Goal: Information Seeking & Learning: Learn about a topic

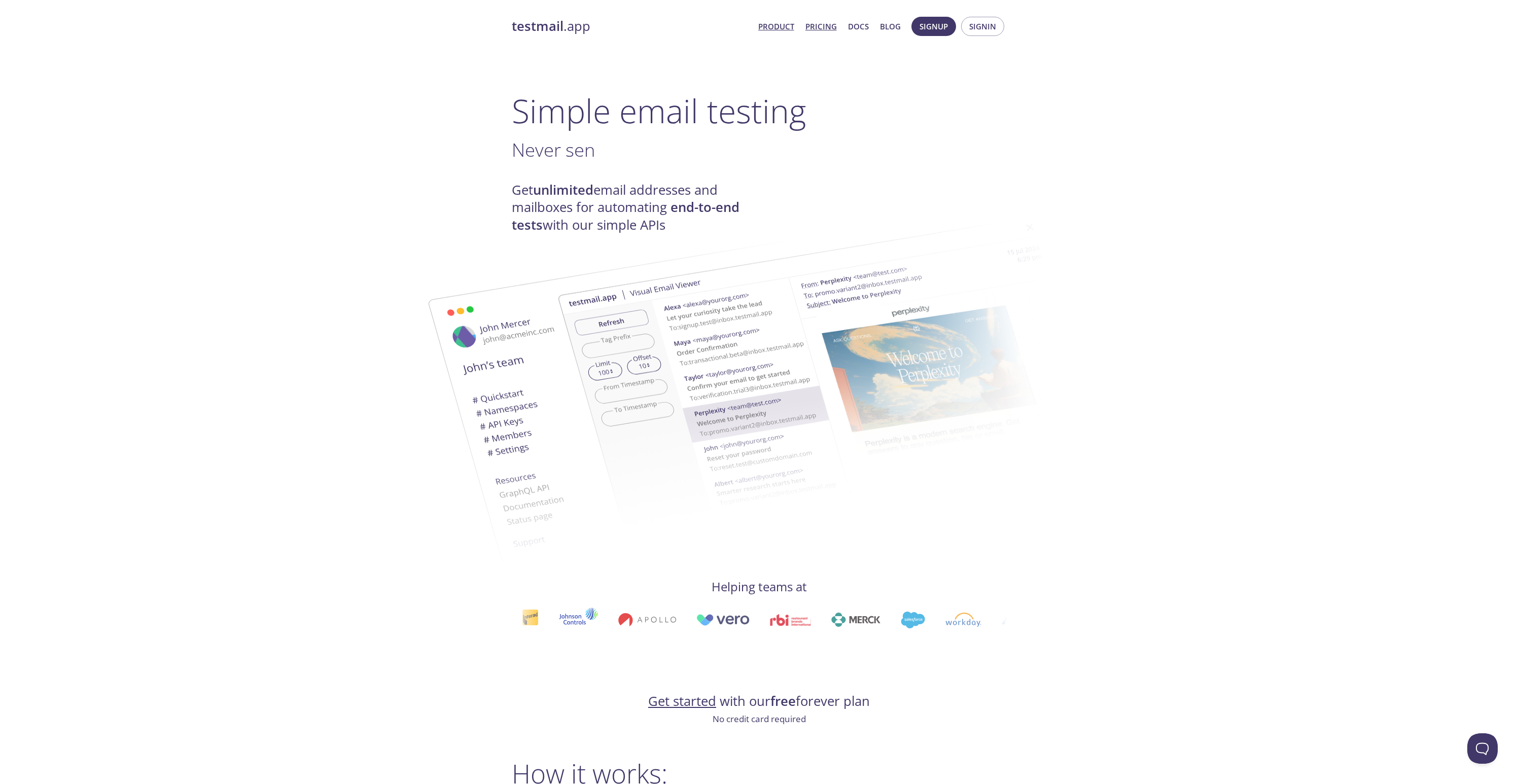
click at [828, 27] on link "Pricing" at bounding box center [821, 27] width 31 height 13
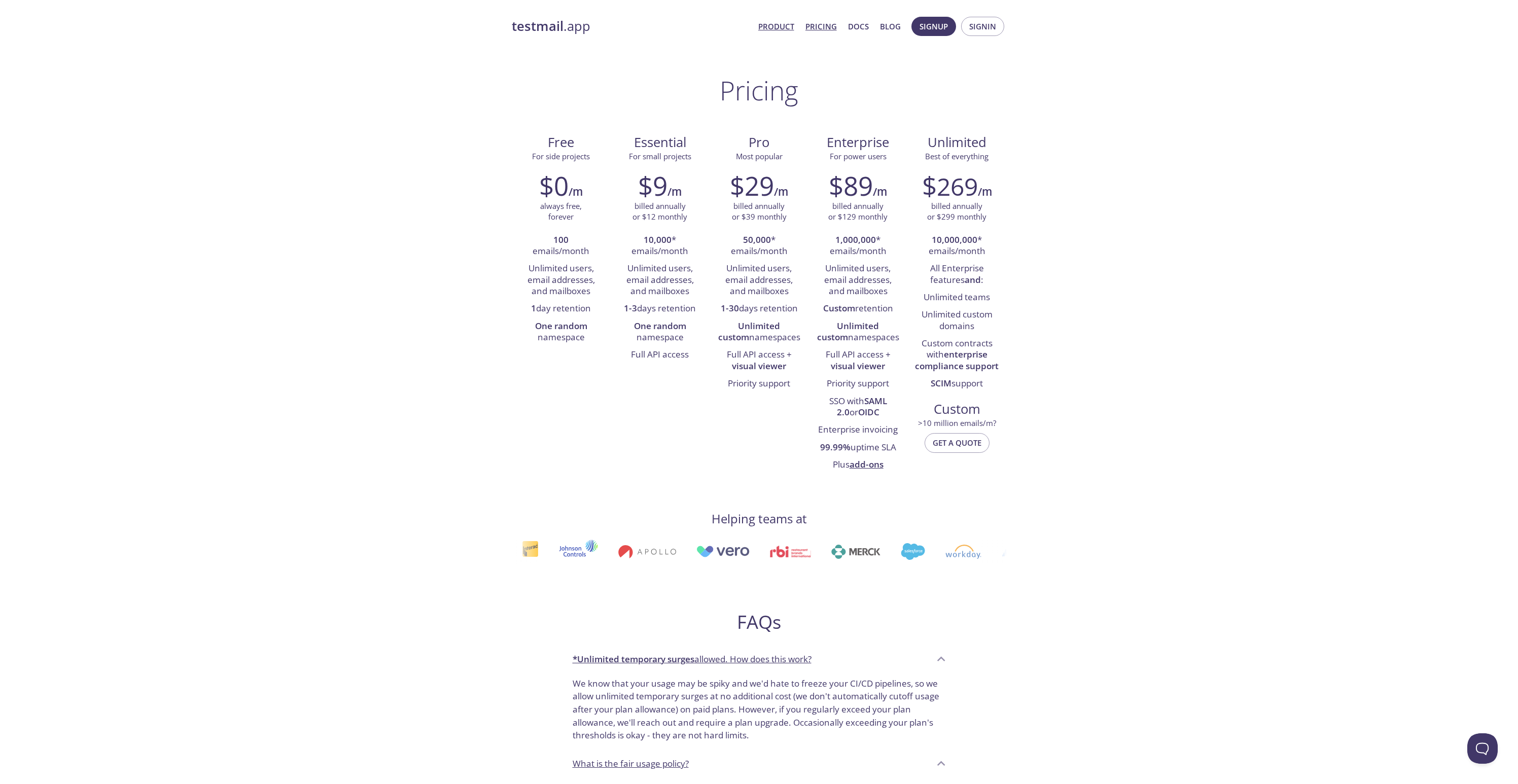
click at [782, 27] on link "Product" at bounding box center [776, 27] width 36 height 13
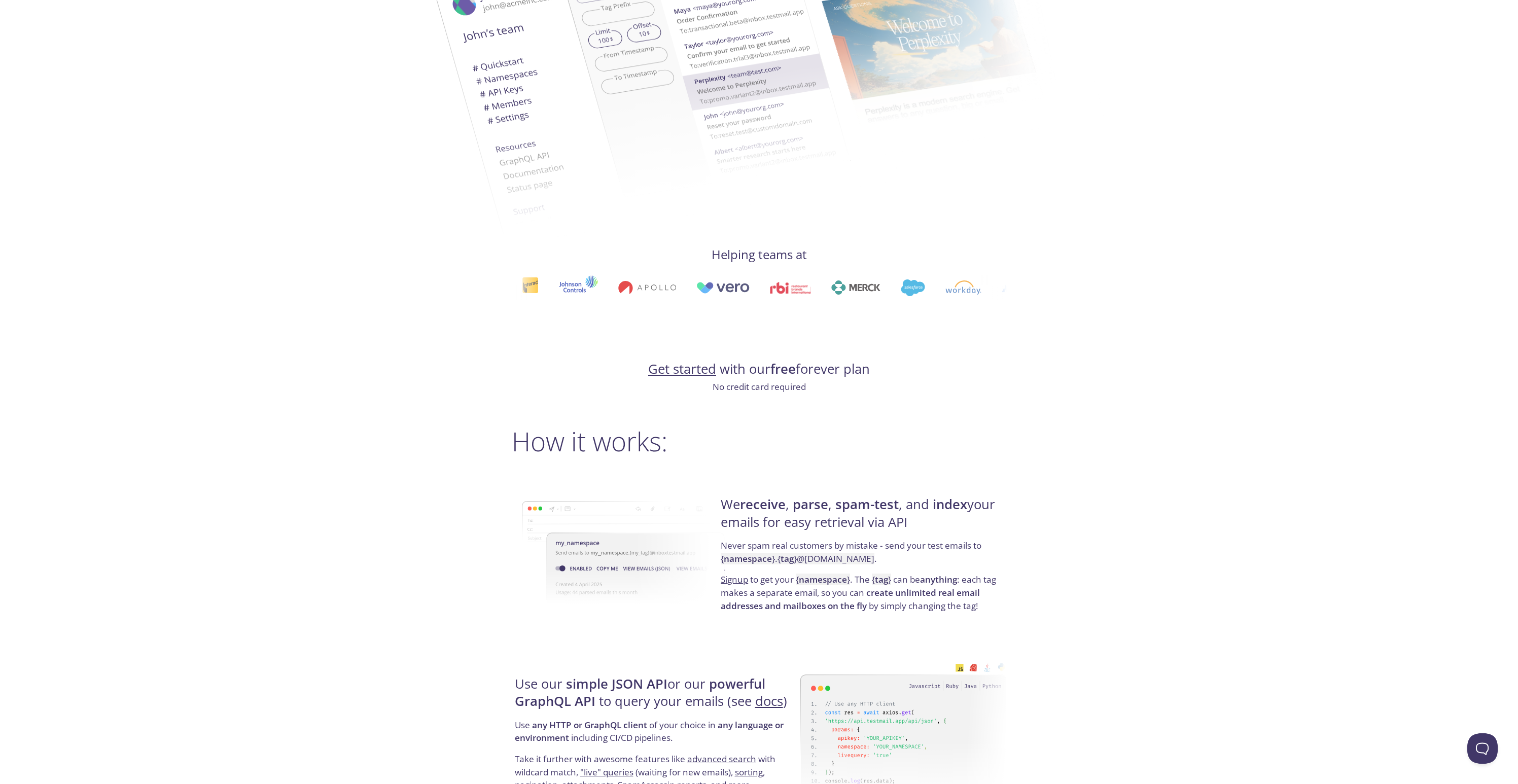
scroll to position [533, 0]
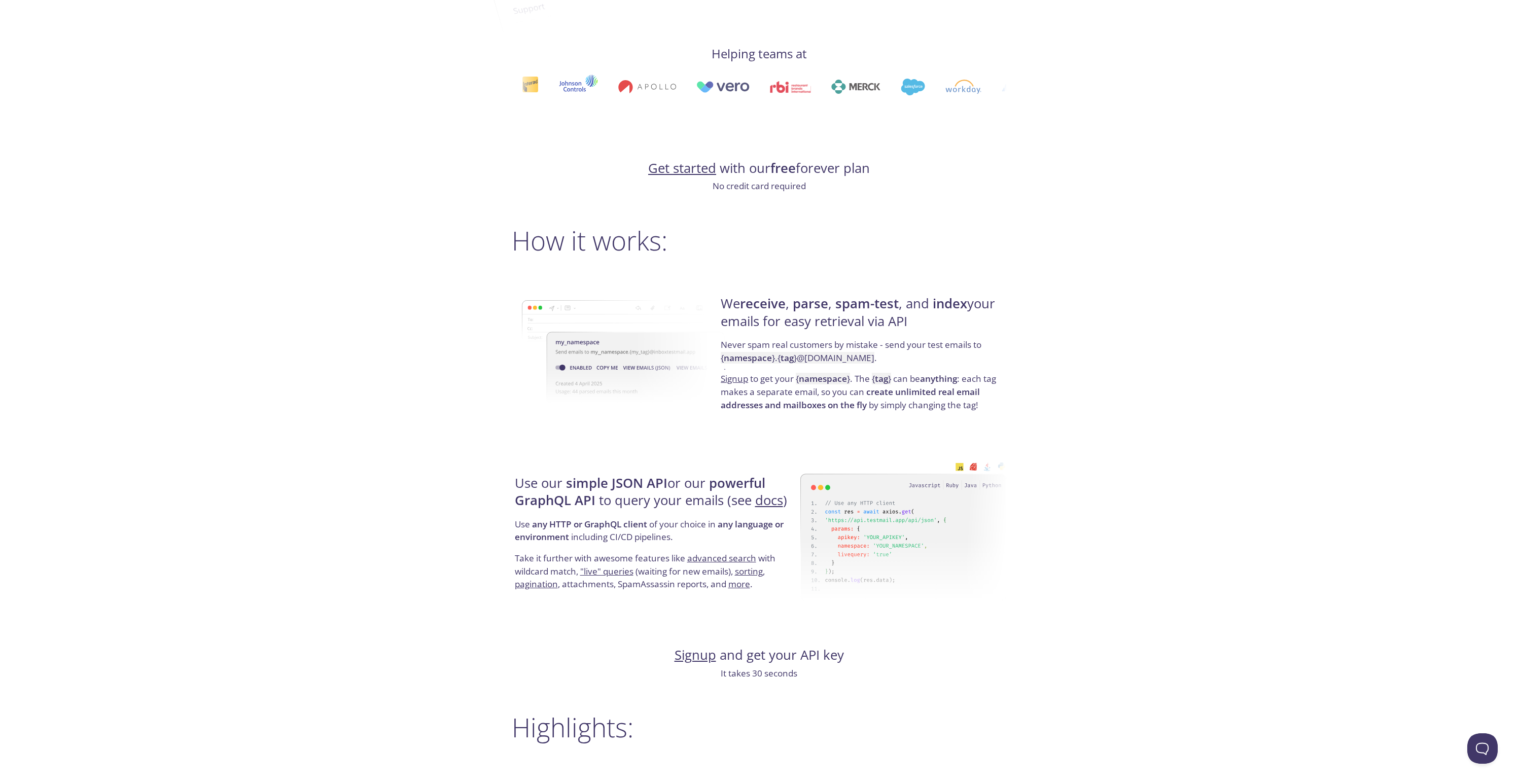
drag, startPoint x: 804, startPoint y: 346, endPoint x: 932, endPoint y: 345, distance: 128.0
click at [932, 345] on p "Never spam real customers by mistake - send your test emails to { namespace } .…" at bounding box center [862, 355] width 282 height 34
drag, startPoint x: 871, startPoint y: 344, endPoint x: 976, endPoint y: 359, distance: 106.1
click at [976, 359] on p "Never spam real customers by mistake - send your test emails to { namespace } .…" at bounding box center [862, 355] width 282 height 34
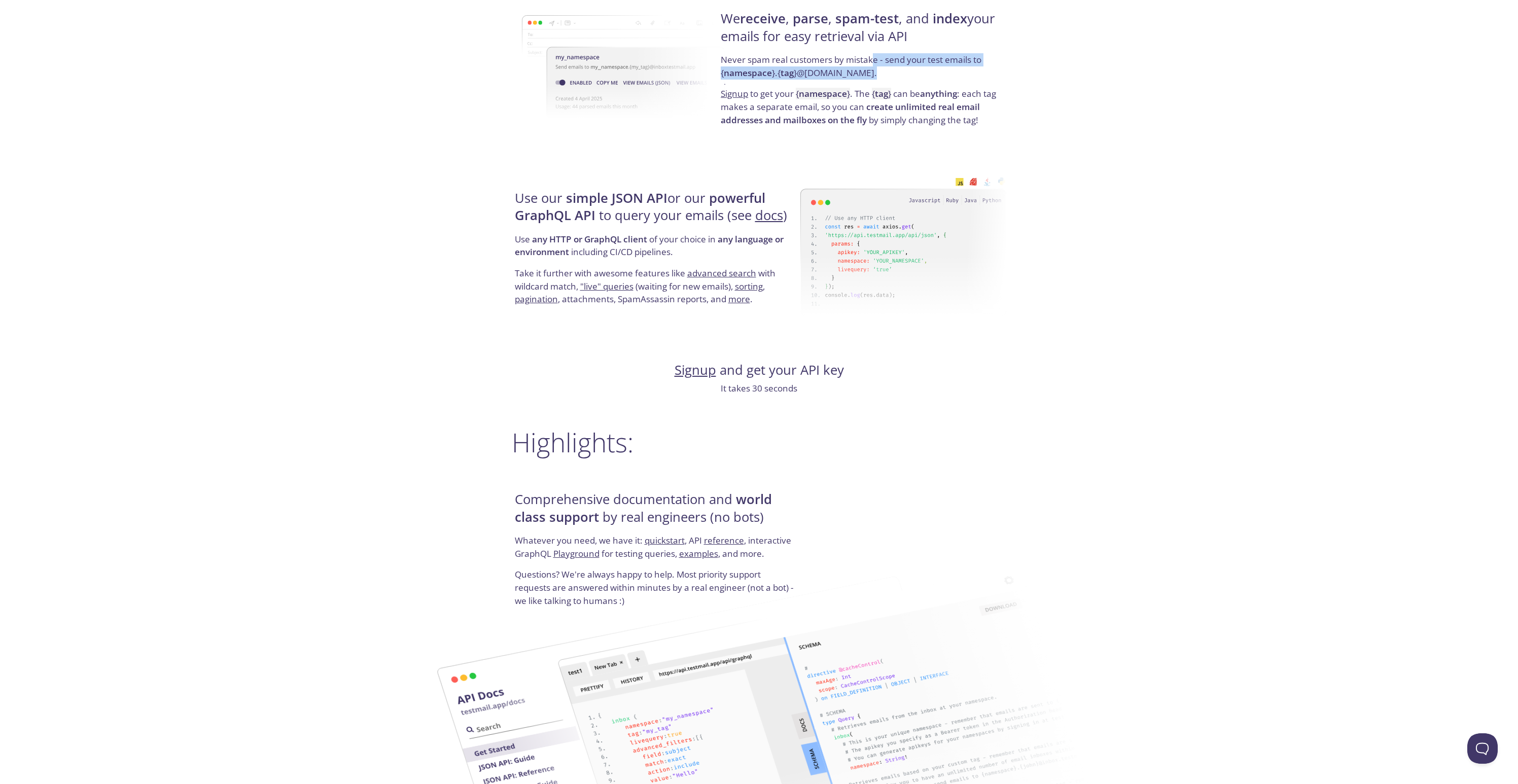
scroll to position [0, 0]
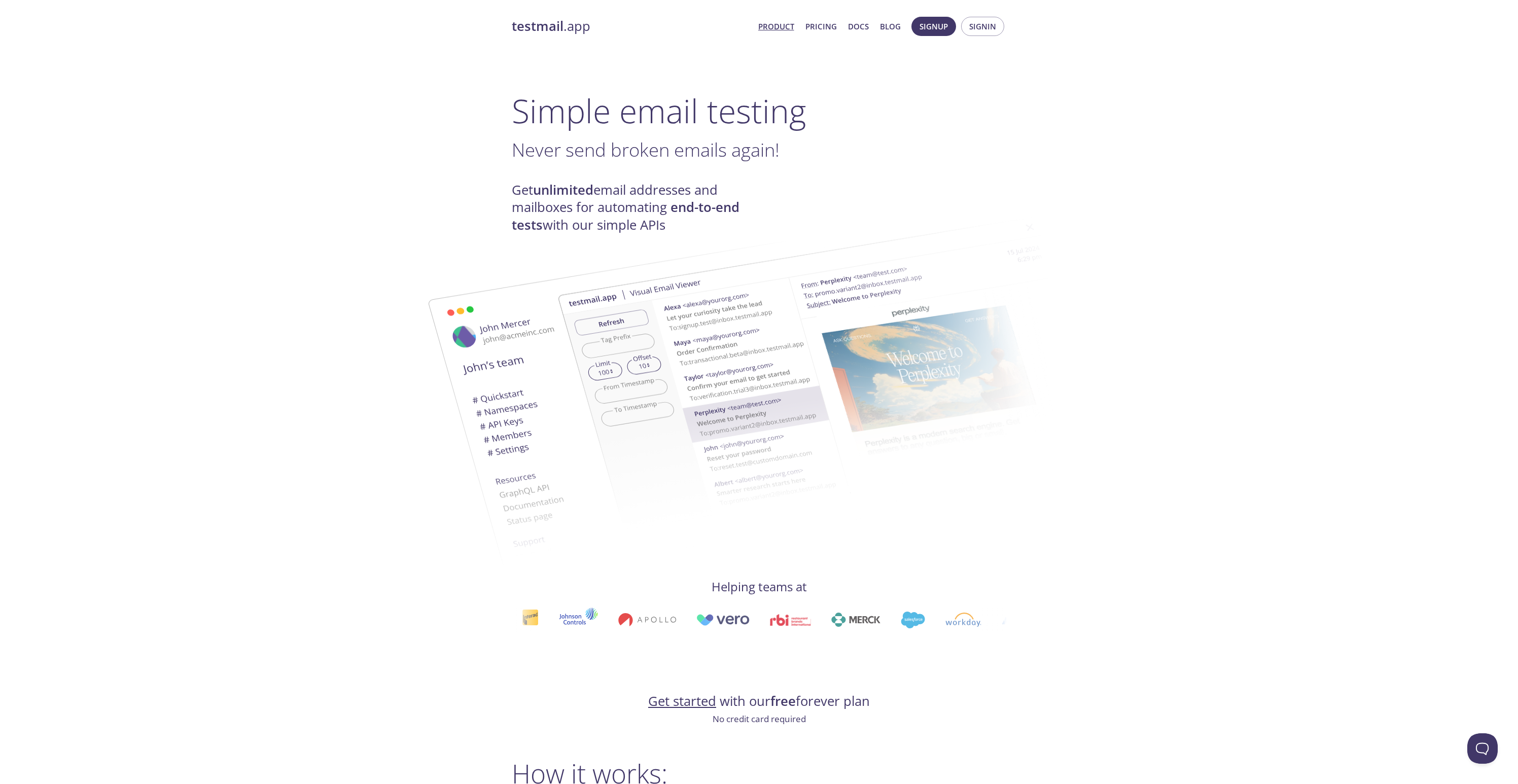
click at [697, 188] on h4 "Get unlimited email addresses and mailboxes for automating end-to-end tests wit…" at bounding box center [635, 207] width 248 height 52
click at [715, 188] on h4 "Get unlimited email addresses and mailboxes for automating end-to-end tests wit…" at bounding box center [635, 207] width 248 height 52
click at [571, 204] on img at bounding box center [831, 373] width 548 height 343
click at [639, 206] on img at bounding box center [831, 373] width 548 height 343
click at [692, 206] on img at bounding box center [831, 373] width 548 height 343
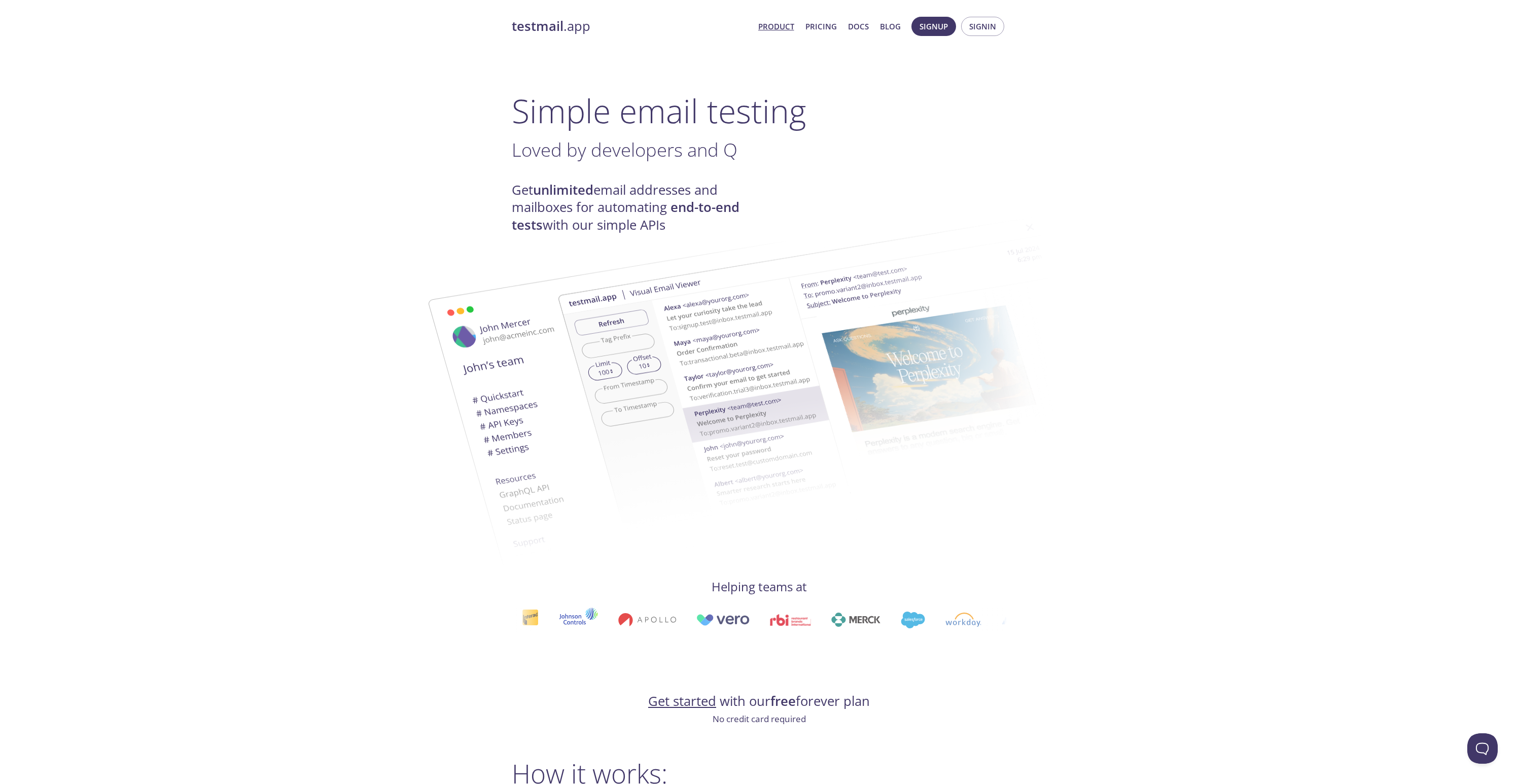
click at [745, 208] on img at bounding box center [831, 373] width 548 height 343
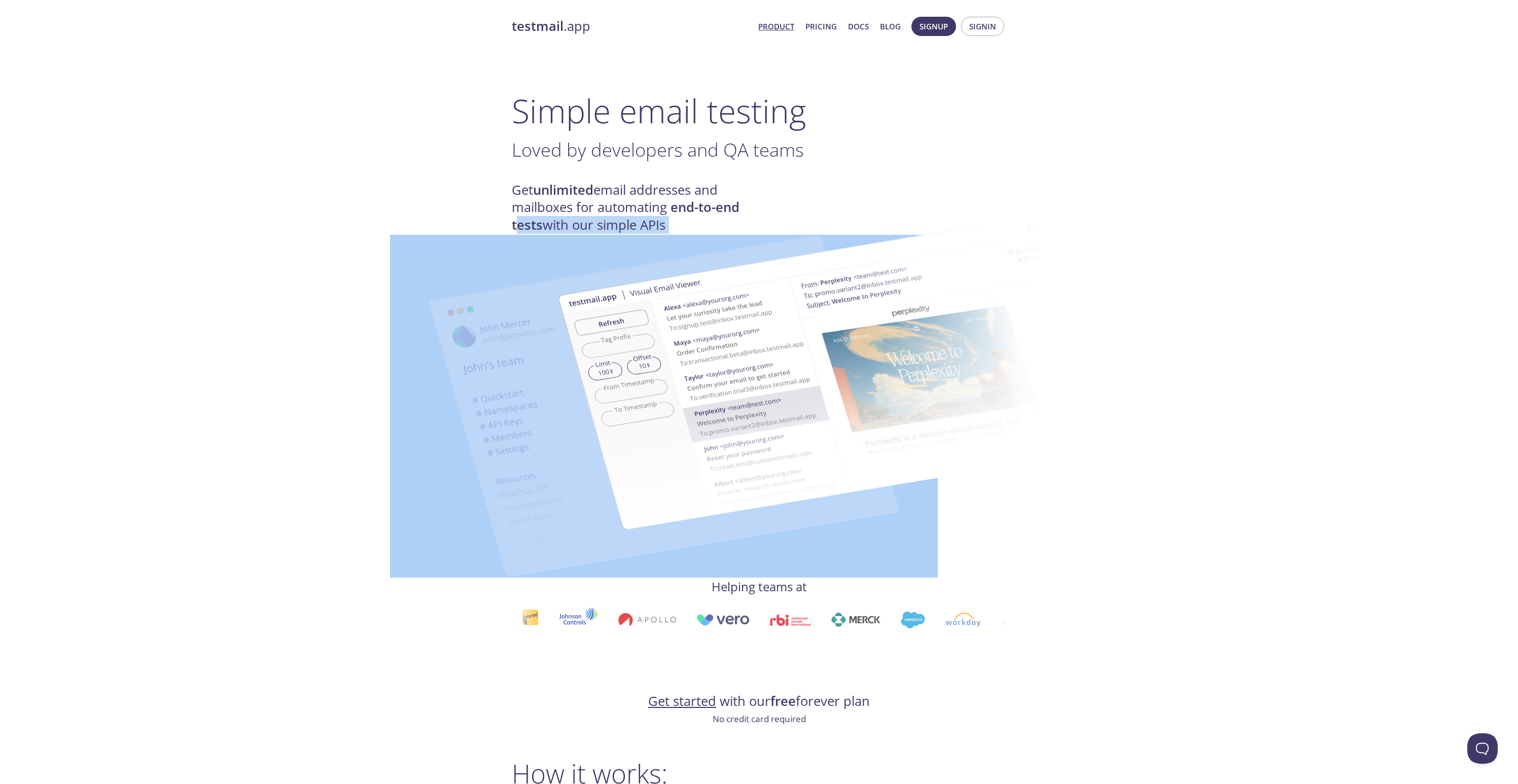
drag, startPoint x: 521, startPoint y: 227, endPoint x: 677, endPoint y: 225, distance: 156.0
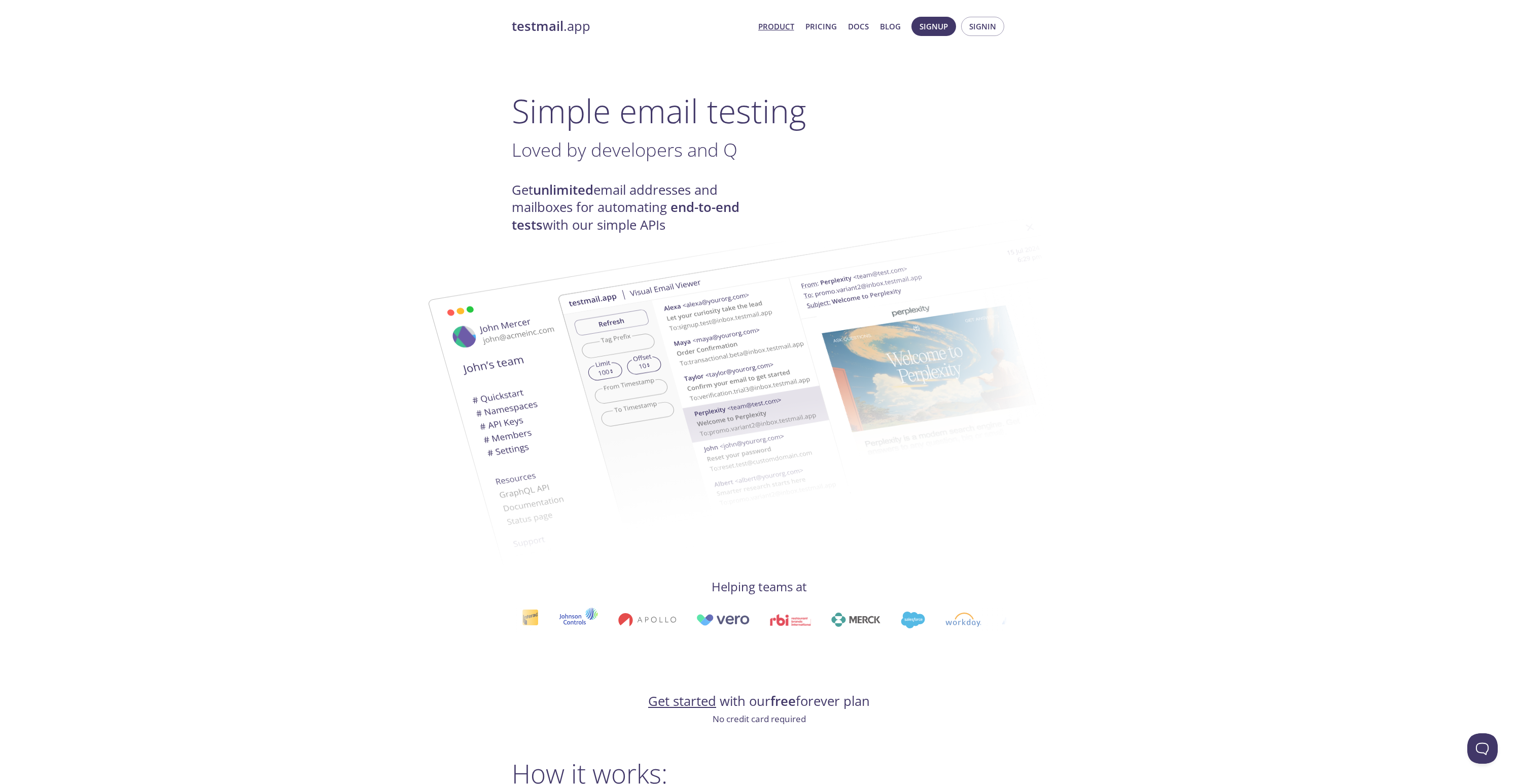
click at [829, 31] on link "Pricing" at bounding box center [821, 27] width 31 height 13
